Goal: Transaction & Acquisition: Subscribe to service/newsletter

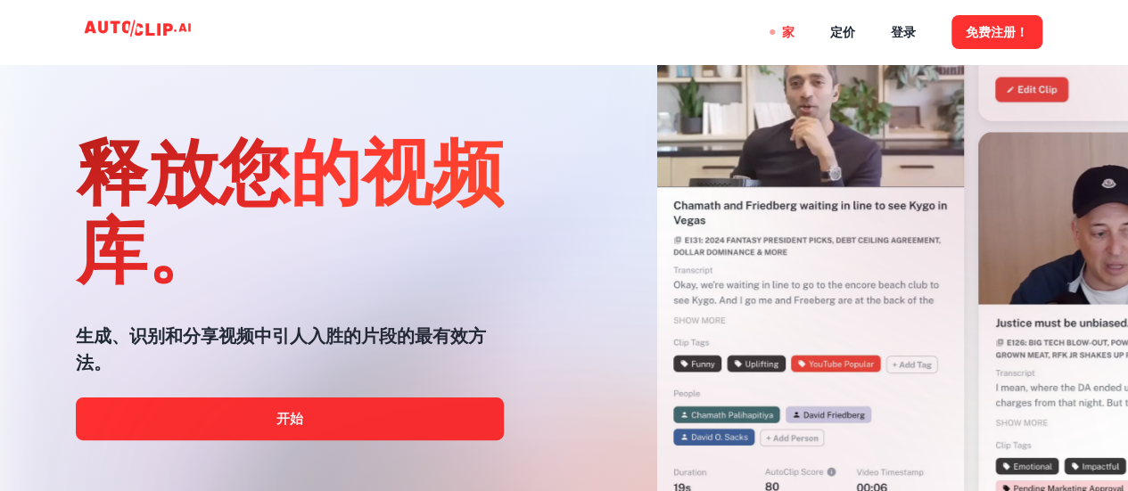
click at [372, 413] on div at bounding box center [564, 491] width 902 height 357
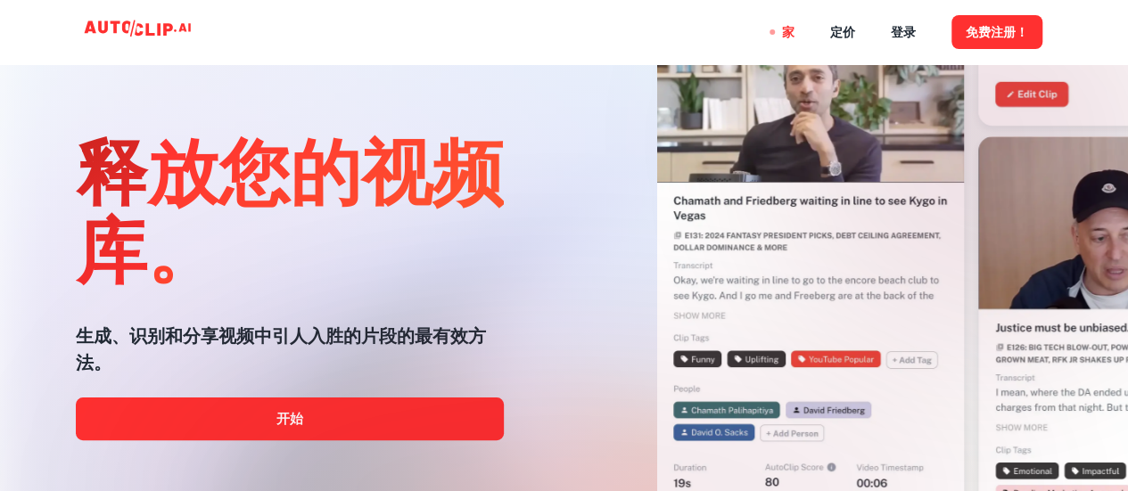
click at [374, 415] on div at bounding box center [564, 491] width 902 height 357
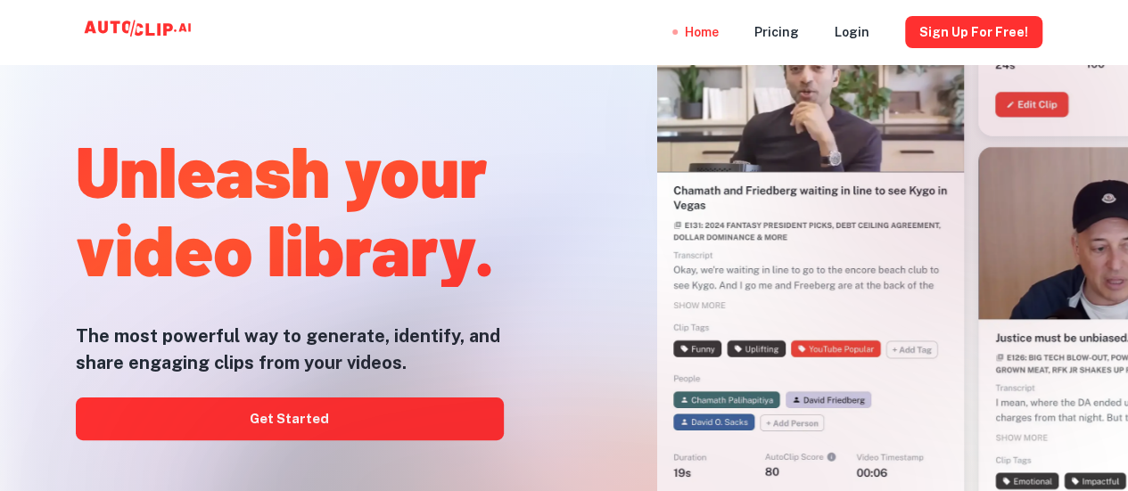
click at [533, 127] on div at bounding box center [803, 174] width 549 height 491
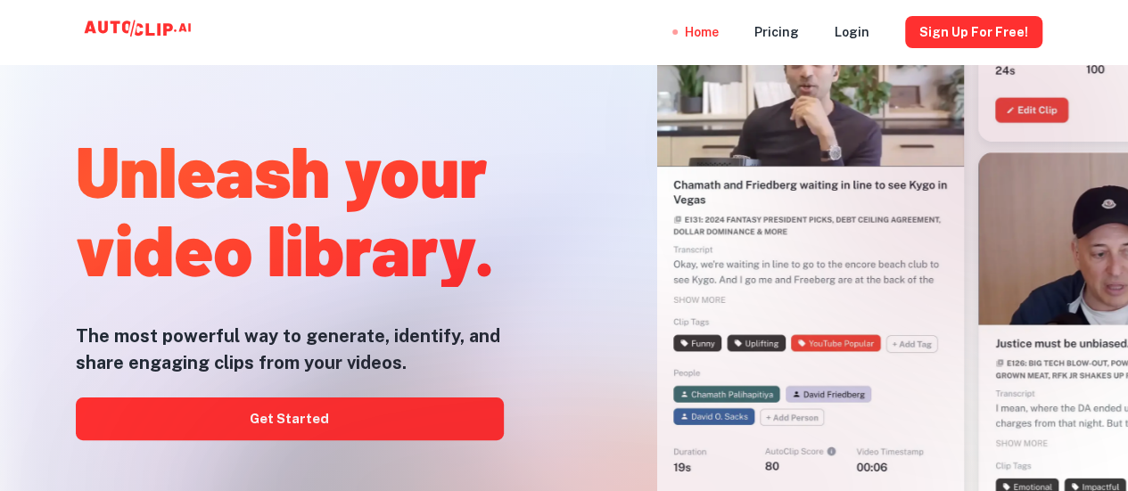
click at [384, 427] on div at bounding box center [564, 491] width 902 height 357
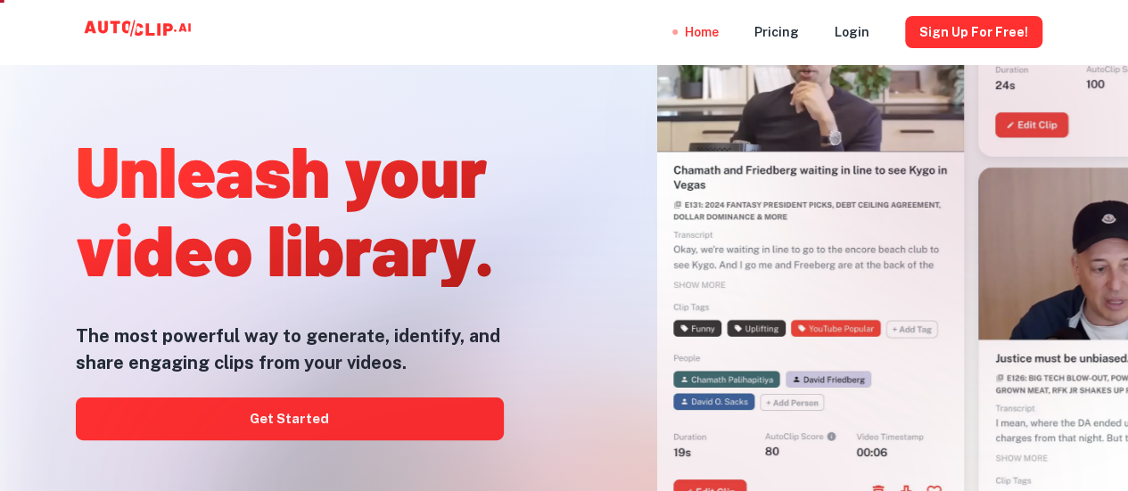
click at [367, 419] on div at bounding box center [564, 491] width 902 height 357
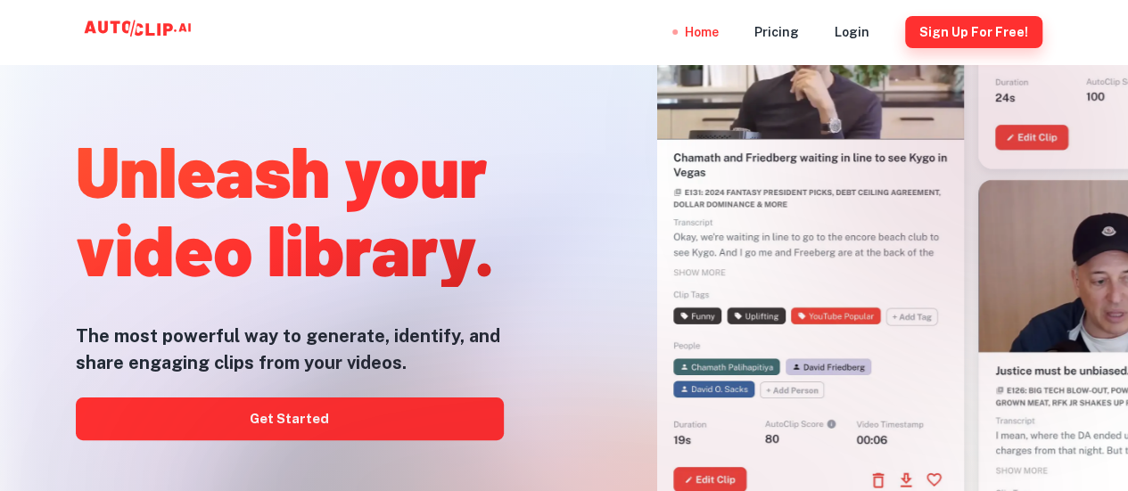
click at [959, 33] on button "Sign Up for free!" at bounding box center [973, 32] width 137 height 32
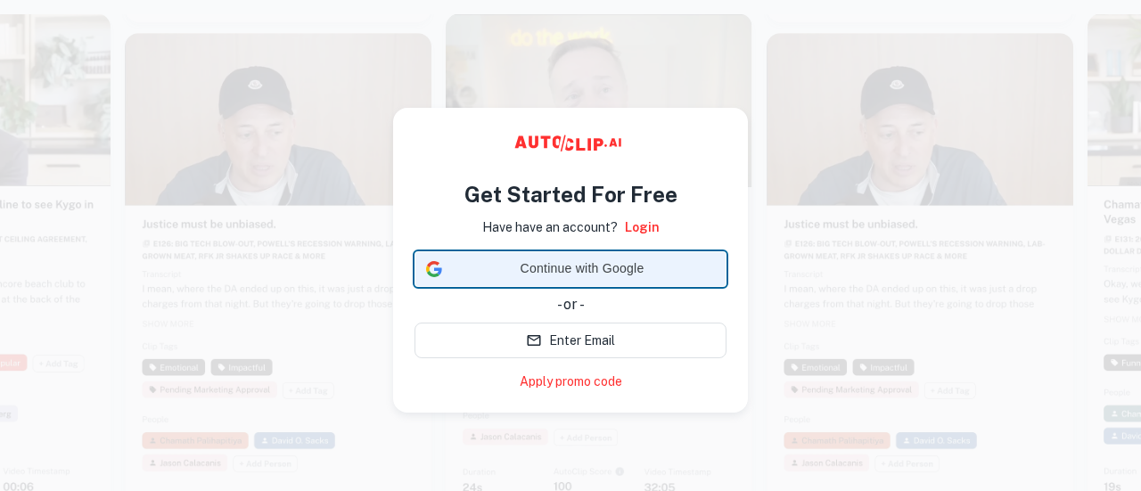
click at [598, 263] on div "Continue with Google Continue with Google. Opens in new tab" at bounding box center [570, 269] width 289 height 34
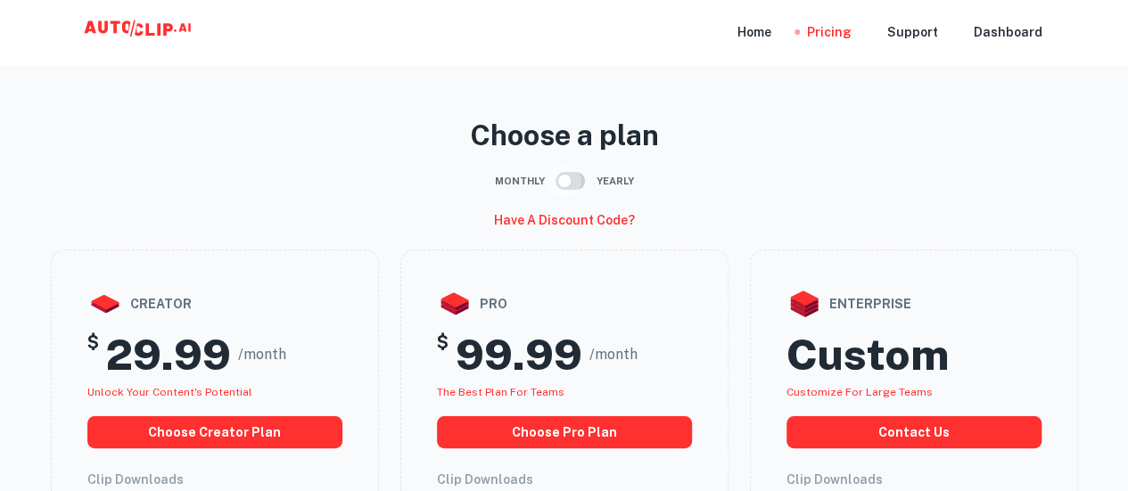
click at [572, 169] on input "checkbox" at bounding box center [564, 181] width 102 height 34
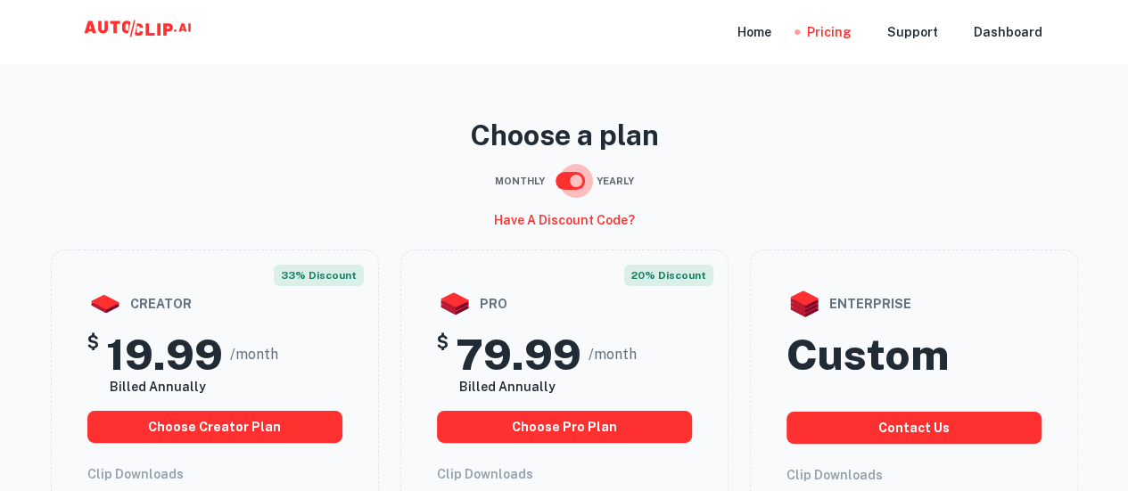
click at [572, 169] on input "checkbox" at bounding box center [576, 181] width 102 height 34
checkbox input "false"
